Goal: Task Accomplishment & Management: Use online tool/utility

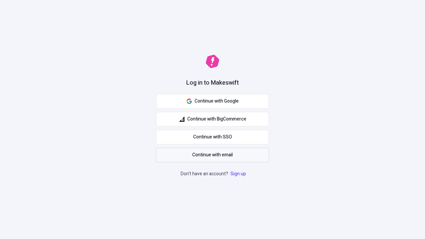
click at [212, 155] on span "Continue with email" at bounding box center [212, 154] width 40 height 7
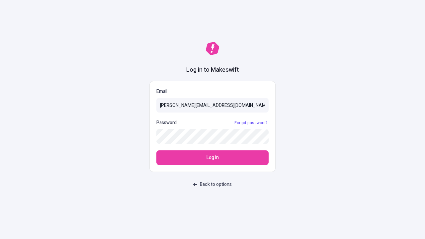
type input "[PERSON_NAME][EMAIL_ADDRESS][DOMAIN_NAME]"
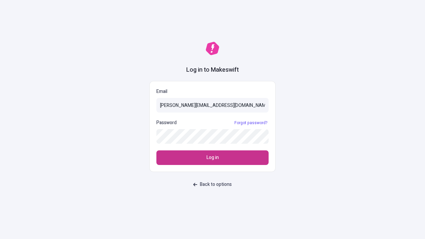
click at [212, 158] on span "Log in" at bounding box center [212, 157] width 12 height 7
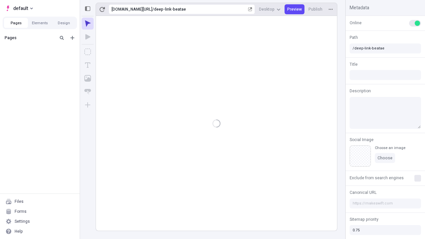
type input "/deep-link-beatae"
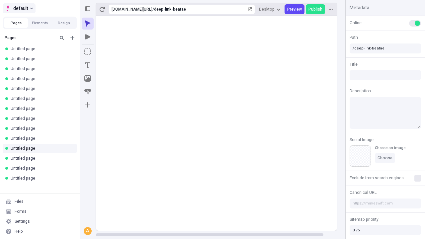
click at [19, 8] on span "default" at bounding box center [20, 8] width 15 height 8
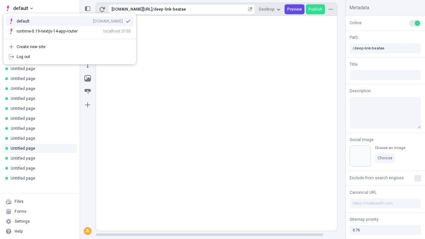
click at [70, 47] on div "Create new site" at bounding box center [74, 46] width 114 height 5
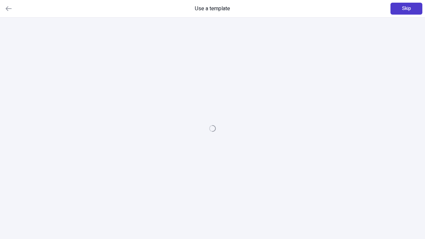
click at [406, 9] on span "Skip" at bounding box center [406, 8] width 9 height 7
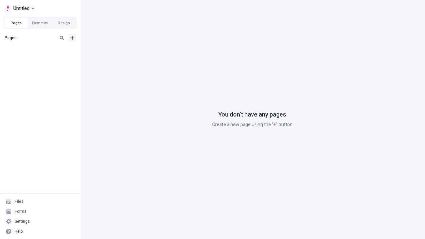
click at [72, 38] on icon "Add new" at bounding box center [72, 38] width 4 height 4
click at [107, 51] on span "Blank page" at bounding box center [111, 51] width 41 height 5
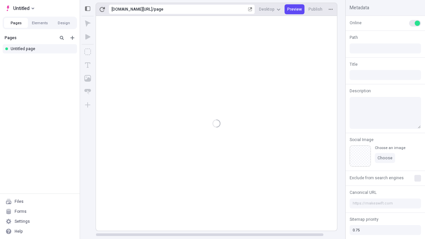
type input "/page"
click at [315, 9] on span "Publish" at bounding box center [315, 9] width 14 height 5
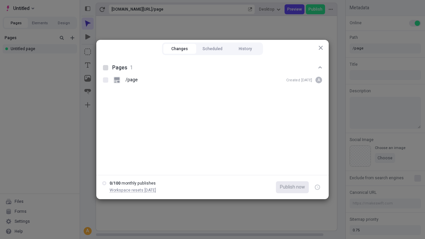
click at [179, 49] on button "Changes" at bounding box center [179, 49] width 33 height 10
click at [105, 68] on div at bounding box center [105, 67] width 5 height 5
checkbox input "true"
click at [317, 187] on icon "button" at bounding box center [318, 187] width 2 height 2
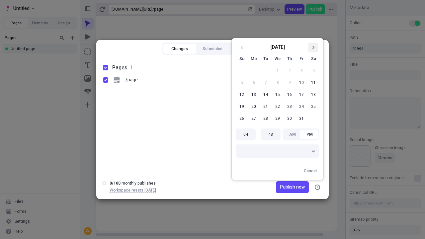
click at [313, 47] on icon "Go to next month" at bounding box center [313, 47] width 4 height 4
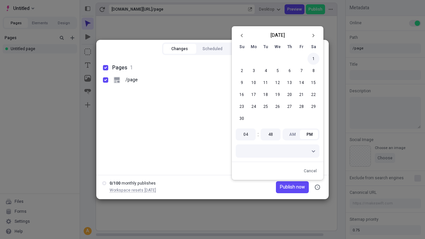
click at [313, 59] on button "1" at bounding box center [313, 59] width 12 height 12
click at [282, 187] on span "Publish on [DATE]" at bounding box center [286, 186] width 37 height 7
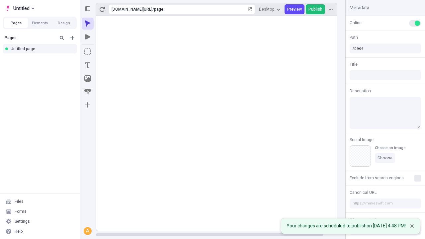
click at [315, 9] on span "Publish" at bounding box center [315, 9] width 14 height 5
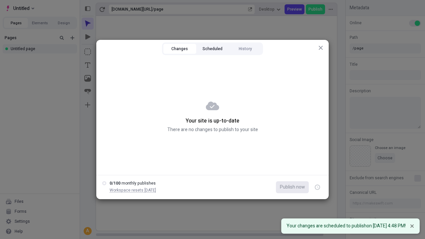
click at [212, 49] on button "Scheduled" at bounding box center [212, 49] width 33 height 10
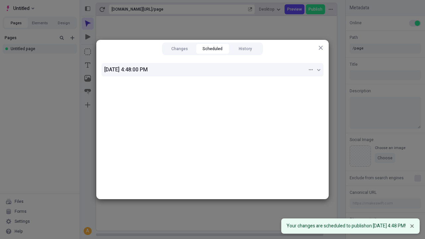
click at [212, 70] on div "[DATE] 4:48:00 PM" at bounding box center [205, 70] width 203 height 8
